Goal: Information Seeking & Learning: Learn about a topic

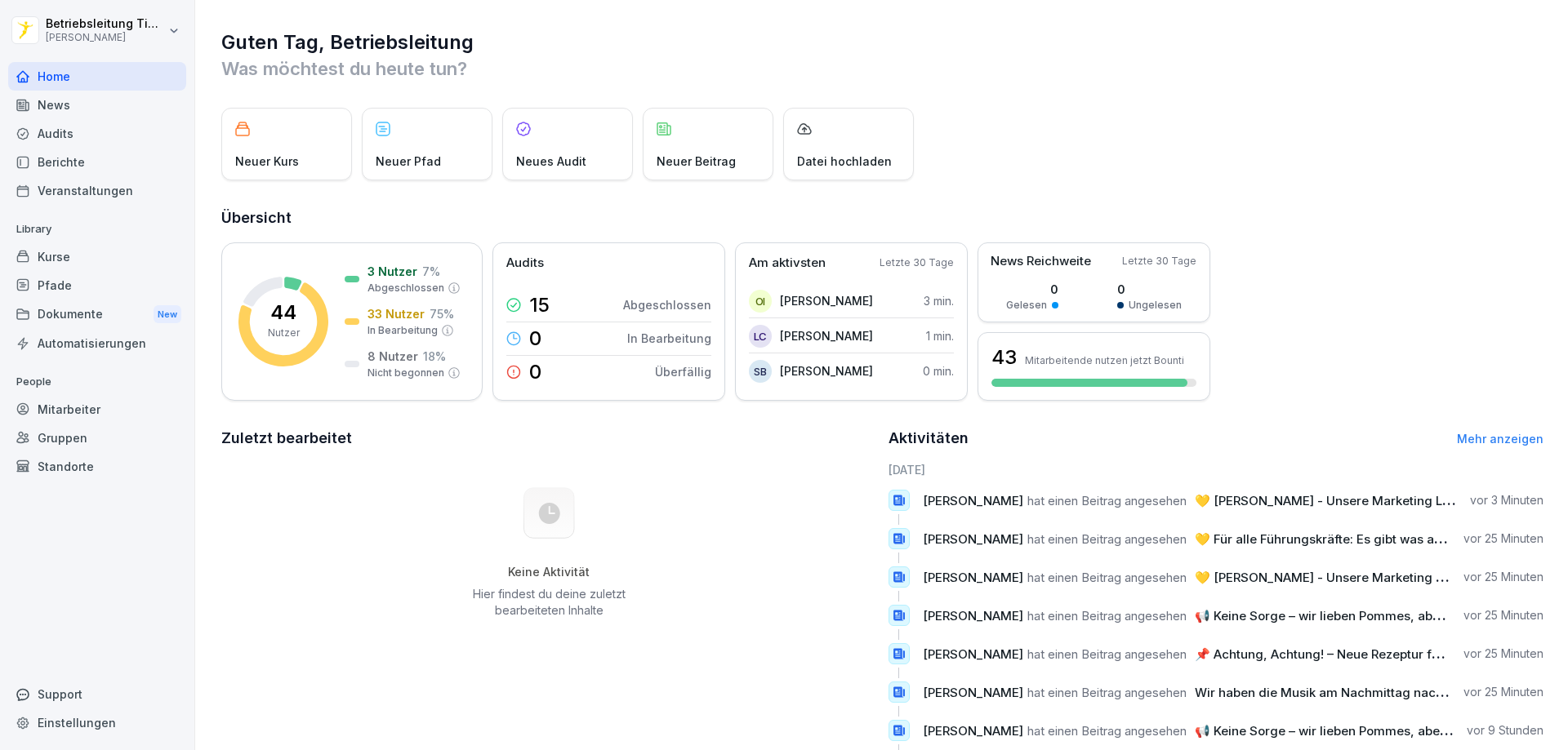
click at [261, 147] on div "Neuer Kurs" at bounding box center [287, 144] width 131 height 73
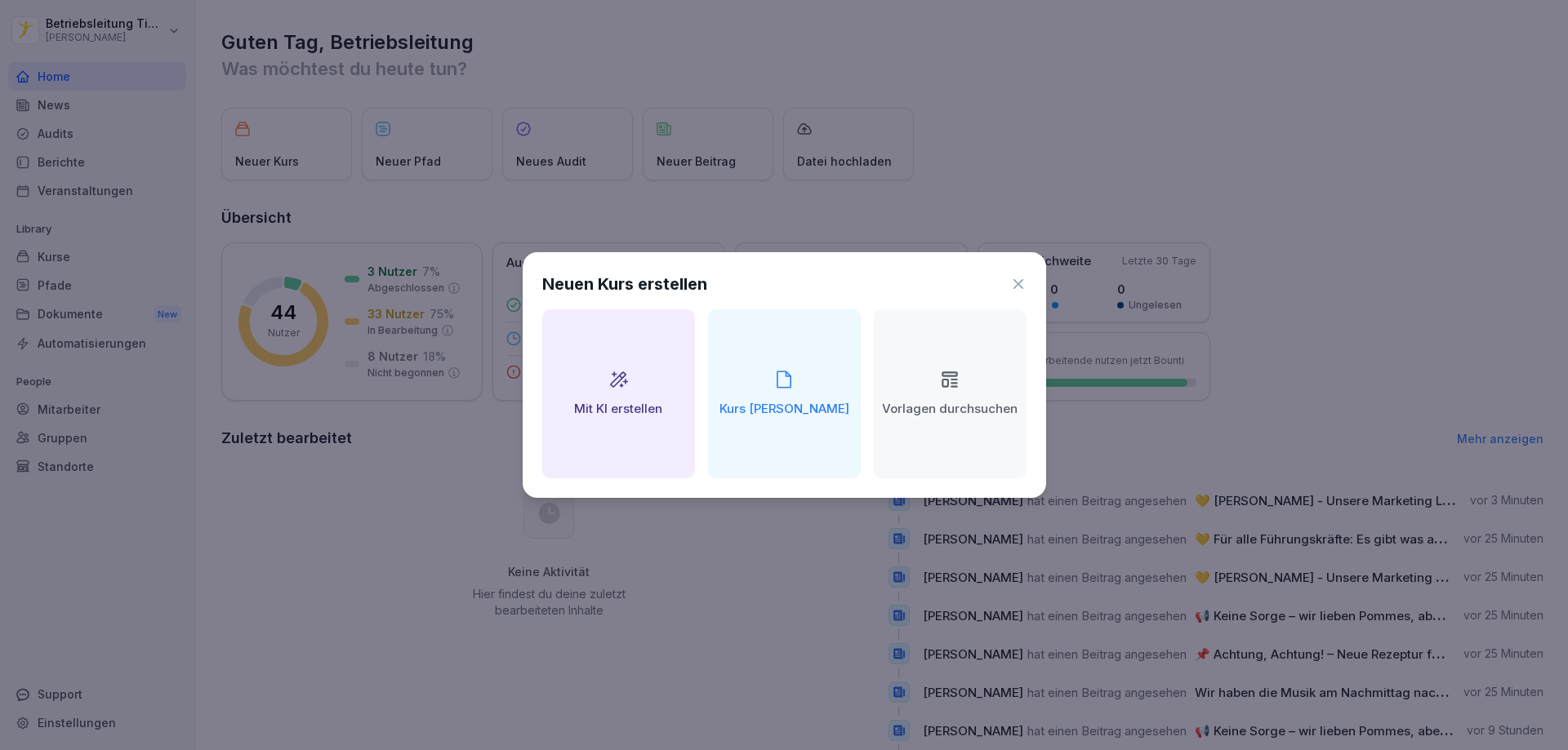
click at [1017, 283] on icon at bounding box center [1018, 284] width 10 height 10
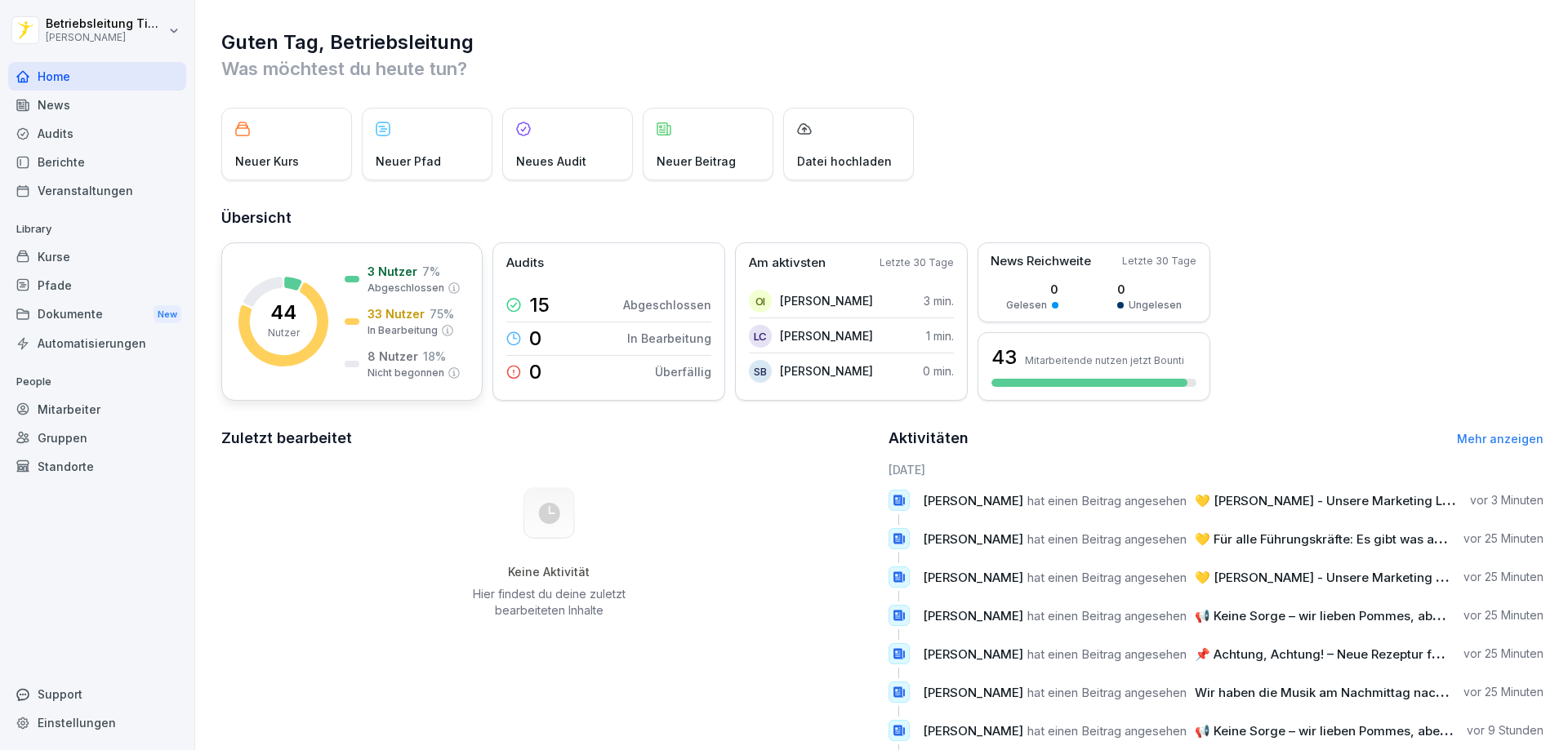
click at [277, 321] on p "44" at bounding box center [283, 313] width 26 height 20
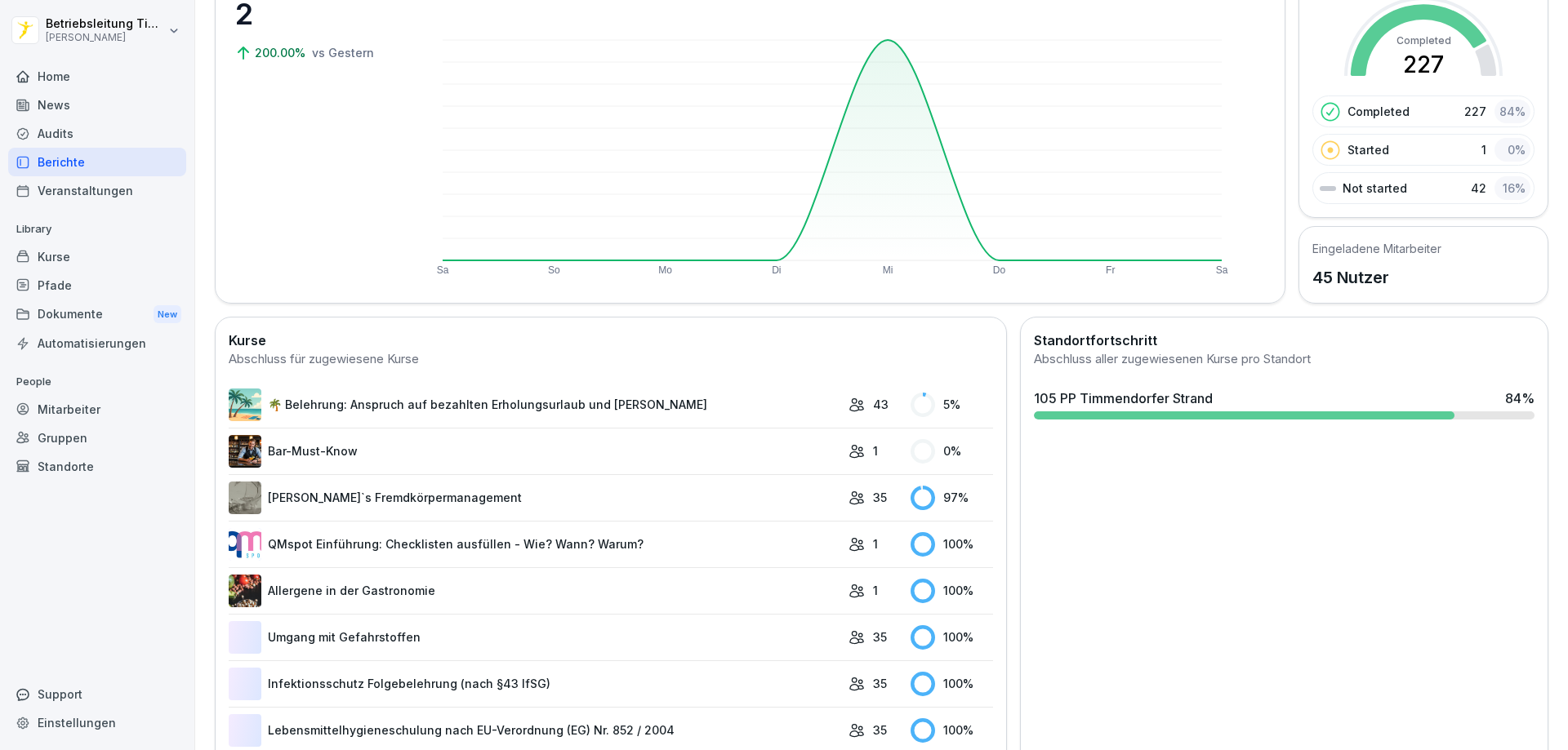
scroll to position [163, 0]
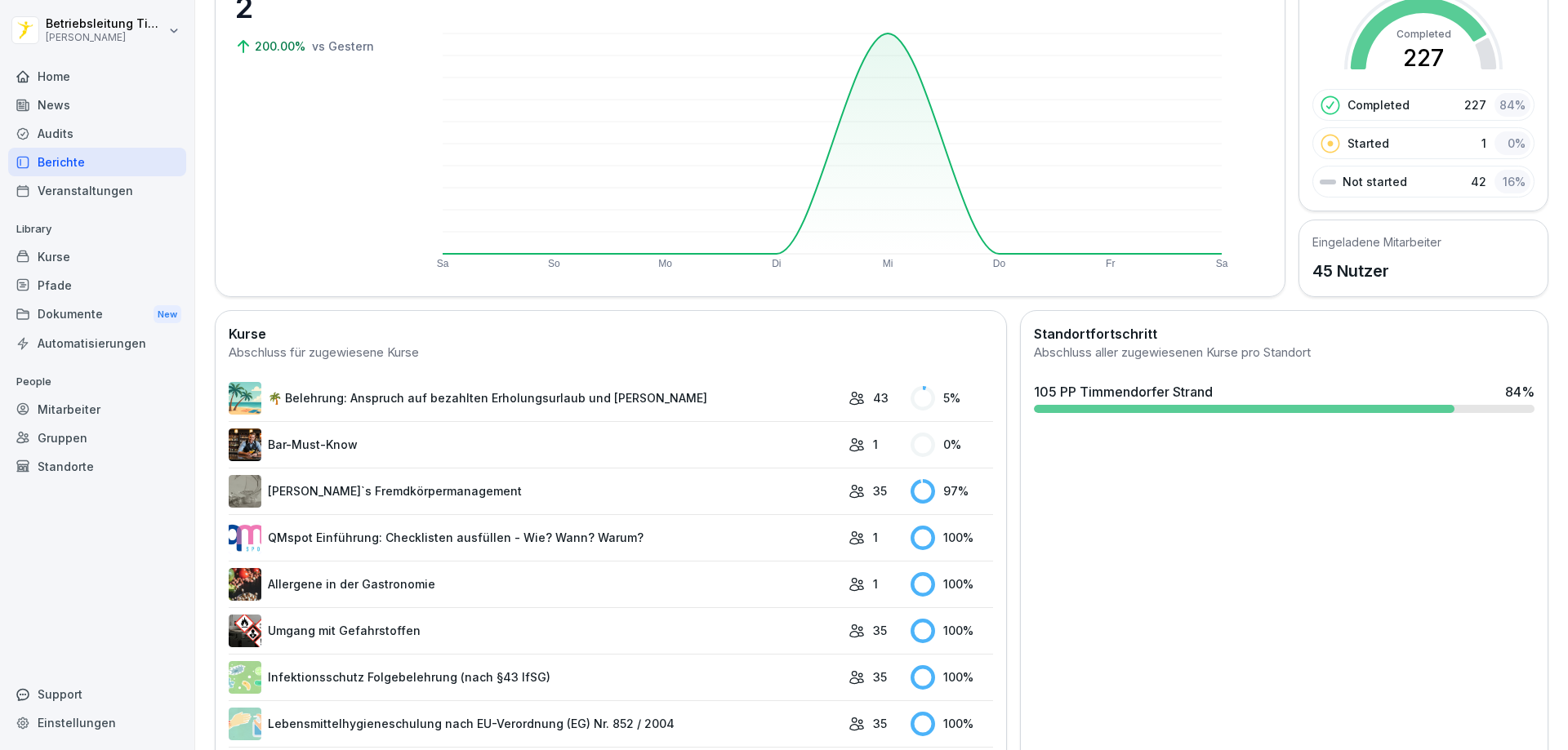
click at [305, 394] on link "🌴 Belehrung: Anspruch auf bezahlten Erholungsurlaub und [PERSON_NAME]" at bounding box center [534, 398] width 611 height 33
